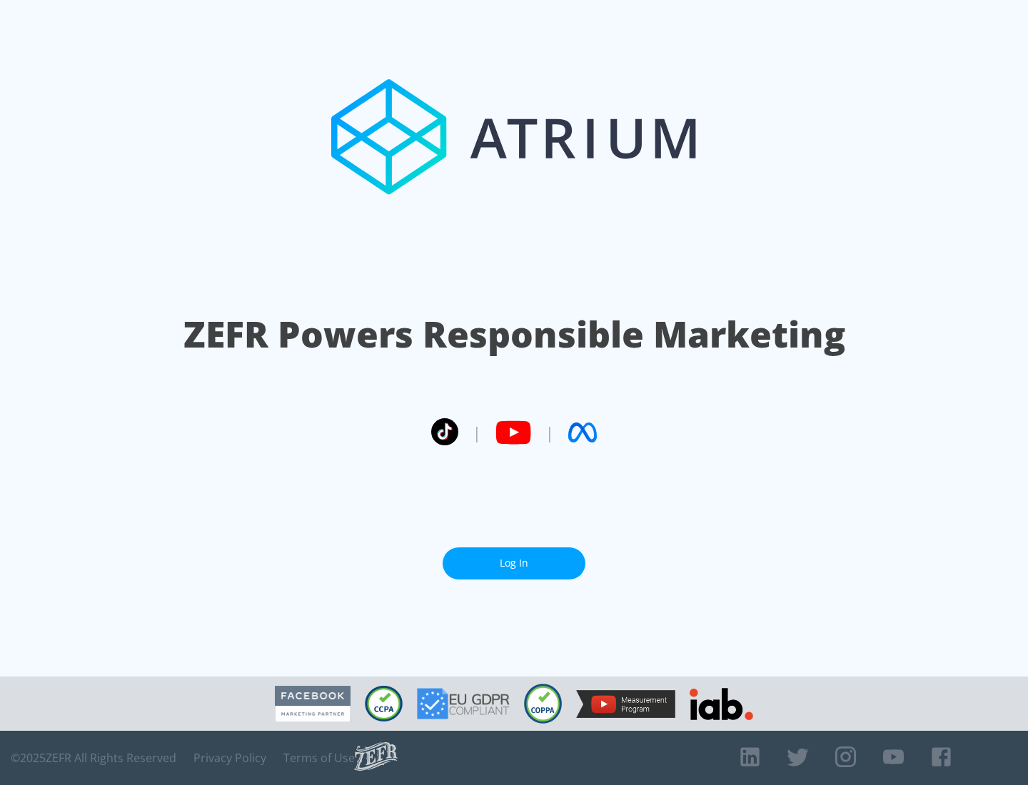
click at [514, 563] on link "Log In" at bounding box center [513, 563] width 143 height 32
